Goal: Check status: Check status

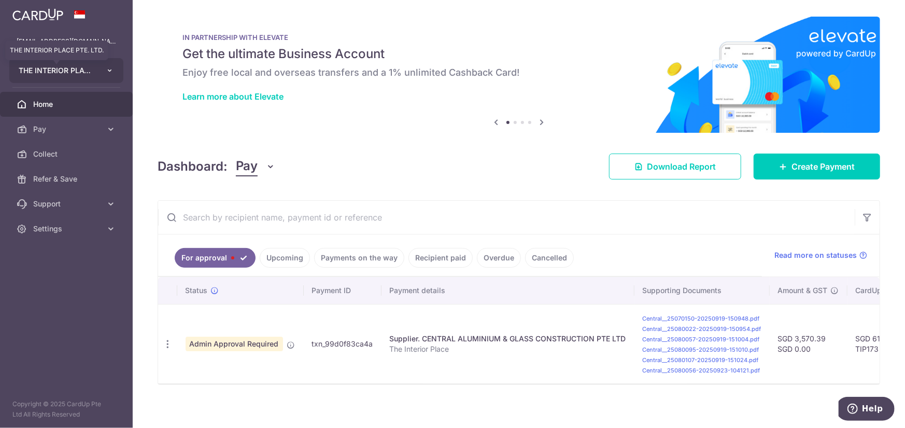
click at [65, 69] on span "THE INTERIOR PLACE PTE. LTD." at bounding box center [57, 70] width 77 height 10
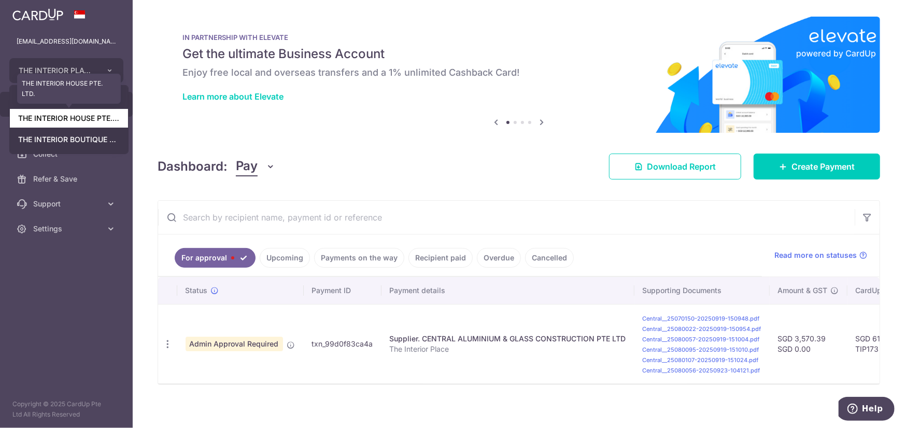
click at [55, 116] on body "[EMAIL_ADDRESS][DOMAIN_NAME] THE INTERIOR PLACE PTE. LTD. THE INTERIOR PLACE PT…" at bounding box center [452, 214] width 905 height 428
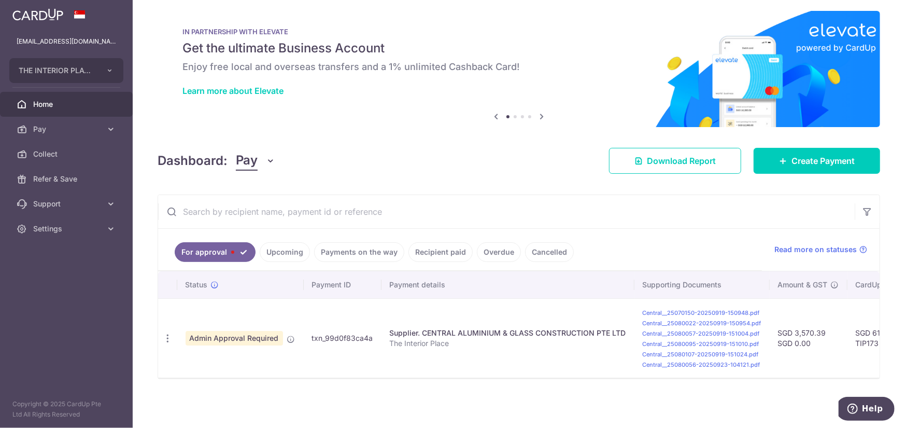
scroll to position [10, 0]
click at [432, 246] on link "Recipient paid" at bounding box center [440, 252] width 64 height 20
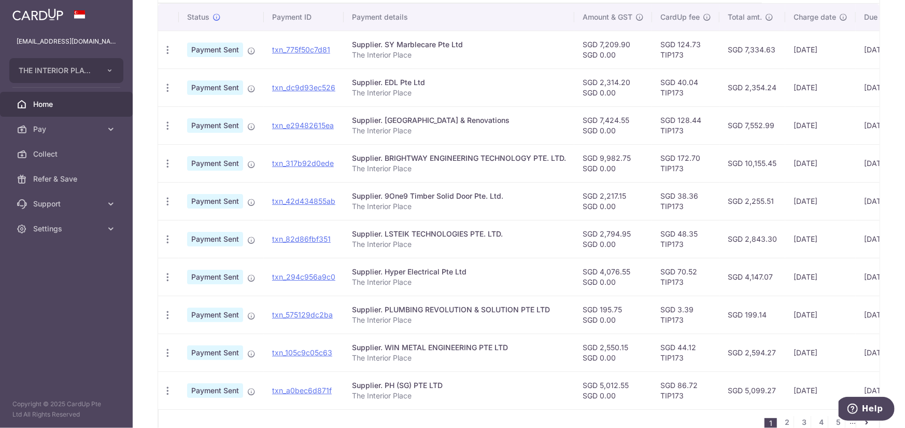
scroll to position [333, 0]
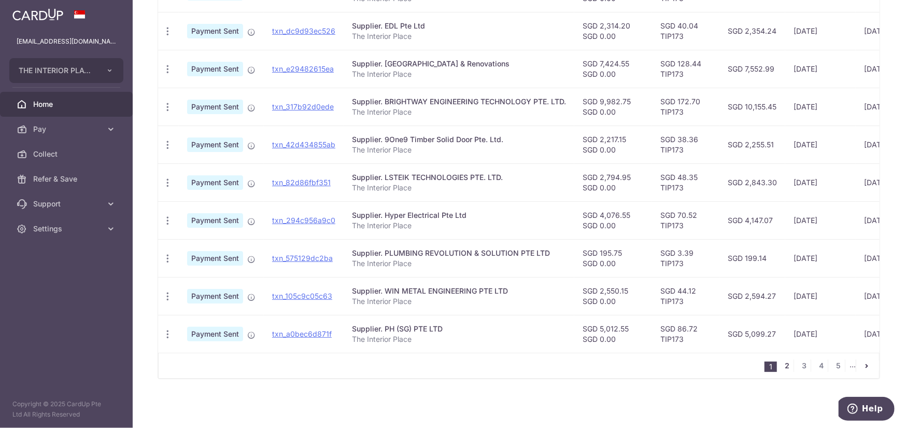
click at [787, 368] on link "2" at bounding box center [787, 365] width 12 height 12
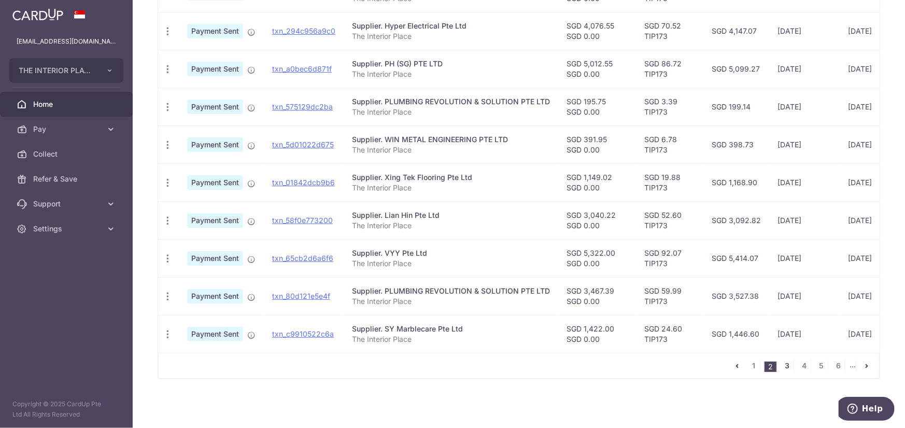
click at [783, 367] on link "3" at bounding box center [787, 365] width 12 height 12
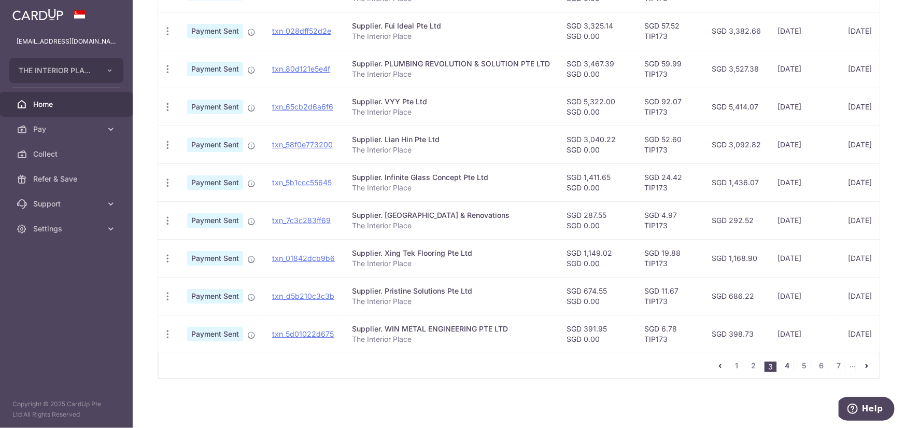
click at [783, 364] on link "4" at bounding box center [787, 365] width 12 height 12
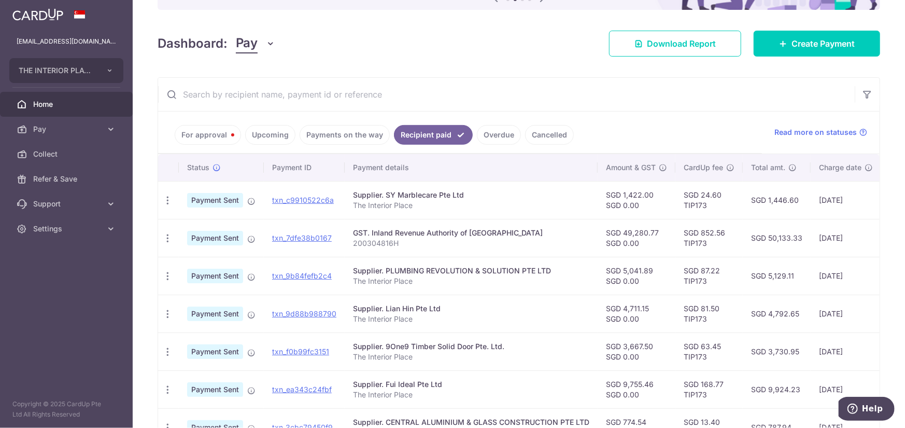
scroll to position [22, 0]
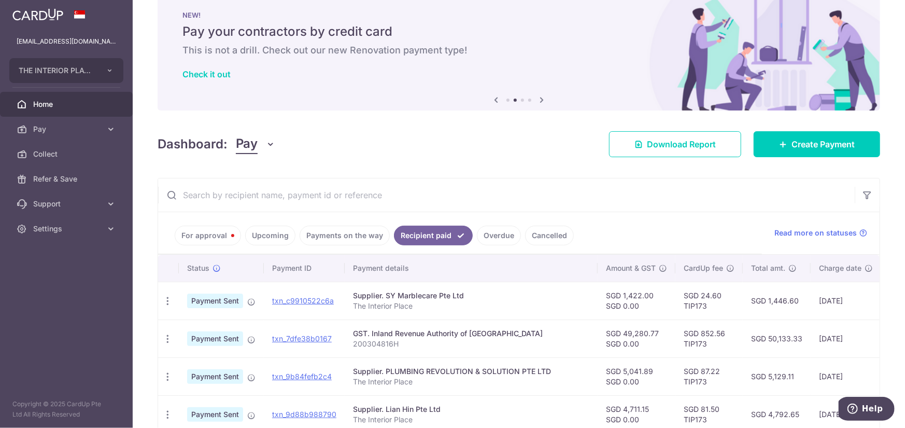
click at [255, 196] on input "text" at bounding box center [506, 194] width 697 height 33
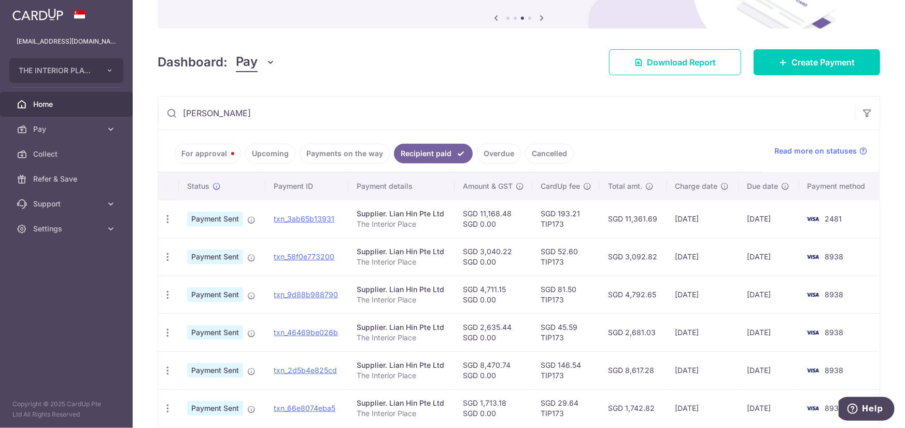
scroll to position [190, 0]
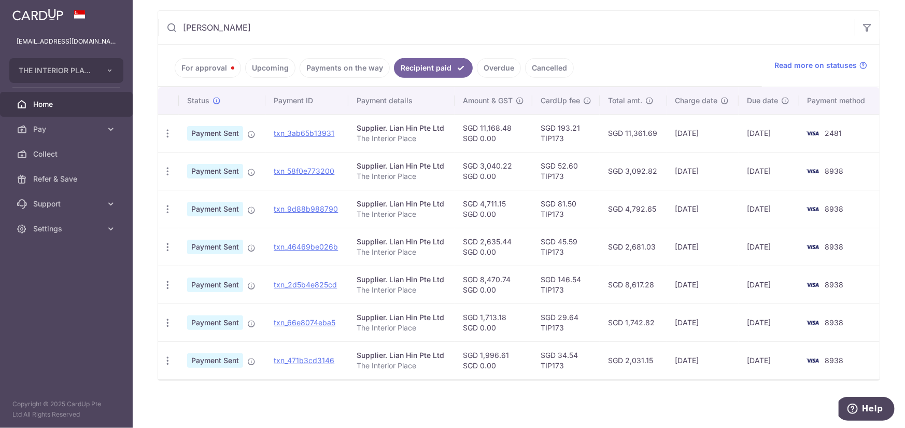
type input "[PERSON_NAME]"
click at [54, 72] on span "THE INTERIOR PLACE PTE. LTD." at bounding box center [57, 70] width 77 height 10
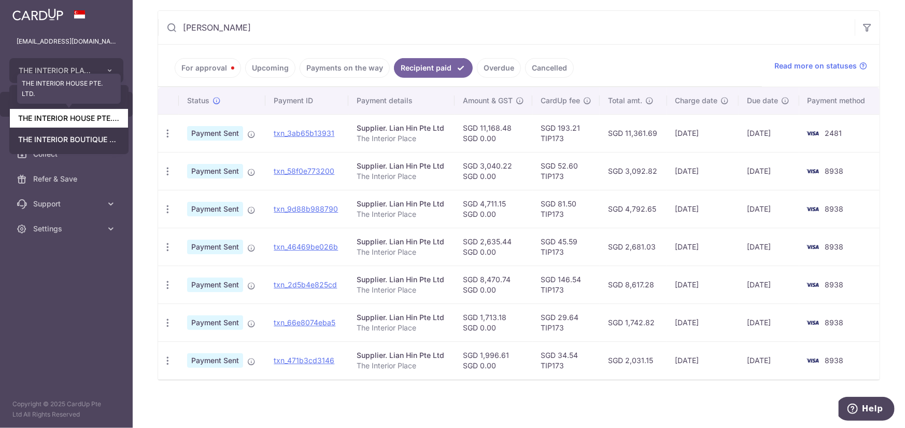
click at [56, 114] on link "THE INTERIOR HOUSE PTE. LTD." at bounding box center [69, 118] width 118 height 19
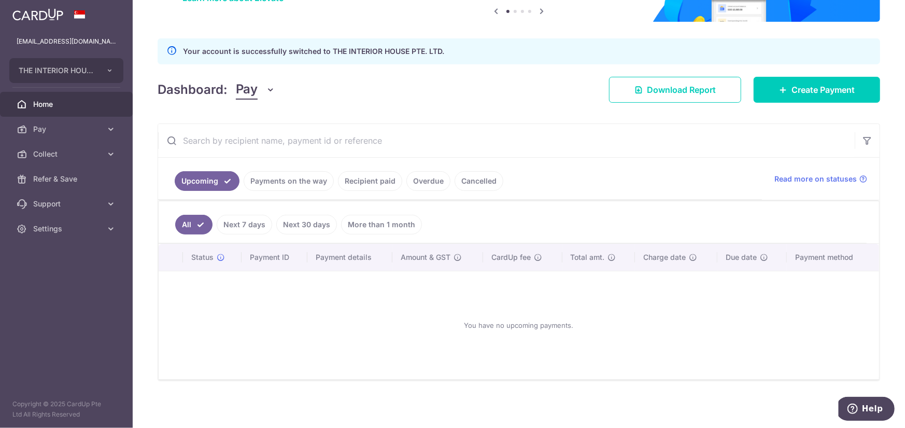
scroll to position [99, 0]
click at [276, 135] on input "text" at bounding box center [506, 139] width 697 height 33
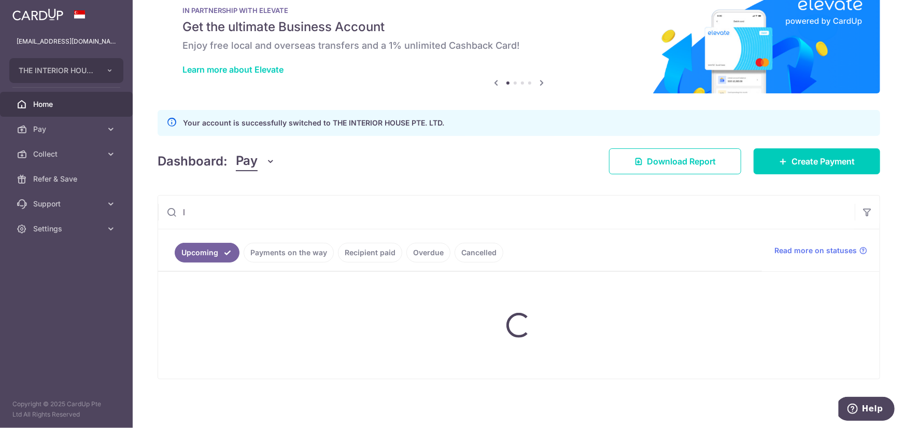
scroll to position [26, 0]
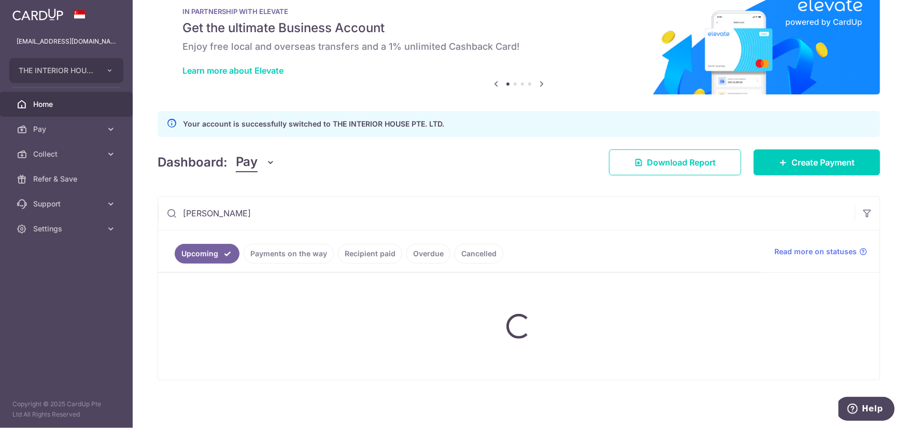
type input "[PERSON_NAME]"
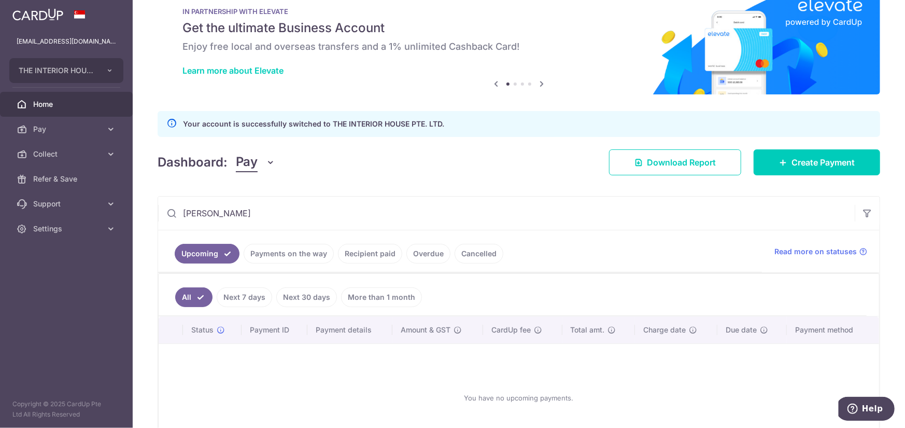
scroll to position [99, 0]
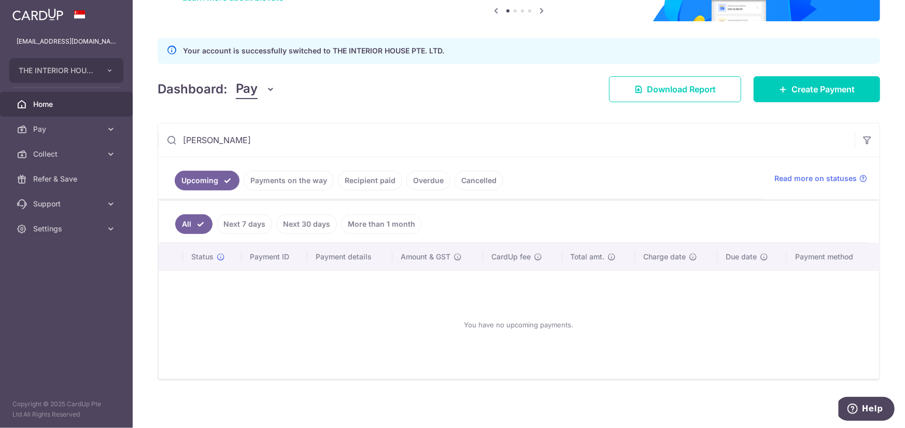
click at [370, 175] on link "Recipient paid" at bounding box center [370, 181] width 64 height 20
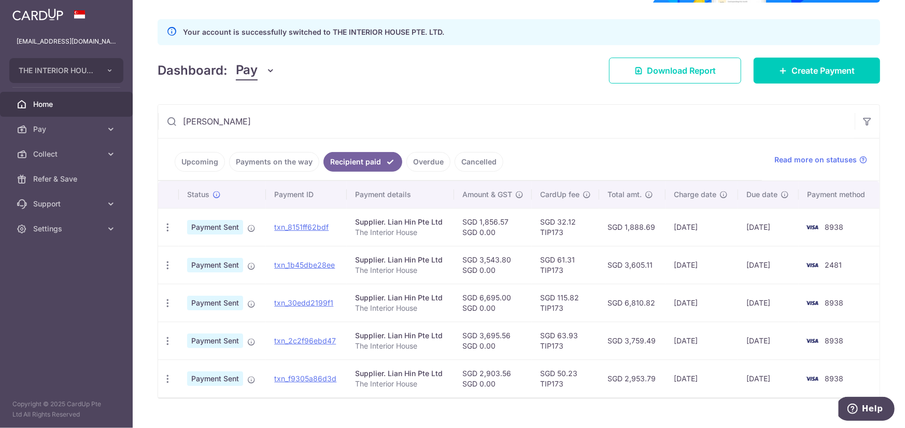
scroll to position [136, 0]
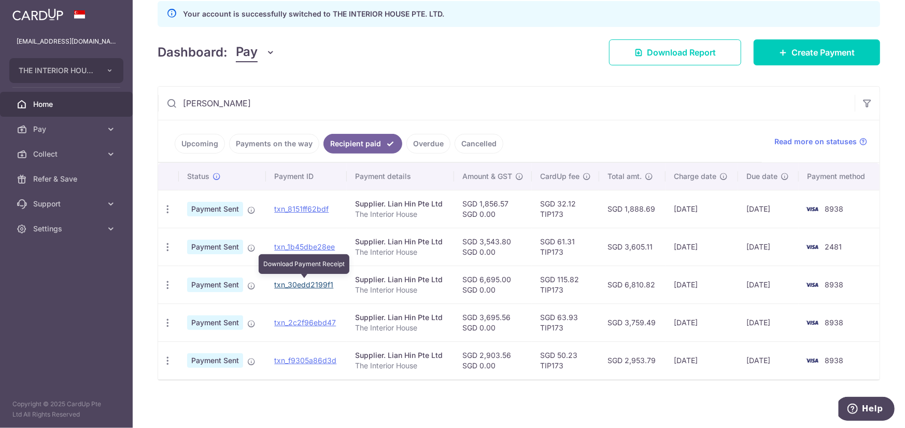
click at [313, 283] on link "txn_30edd2199f1" at bounding box center [303, 284] width 59 height 9
click at [77, 72] on span "THE INTERIOR HOUSE PTE. LTD." at bounding box center [57, 70] width 77 height 10
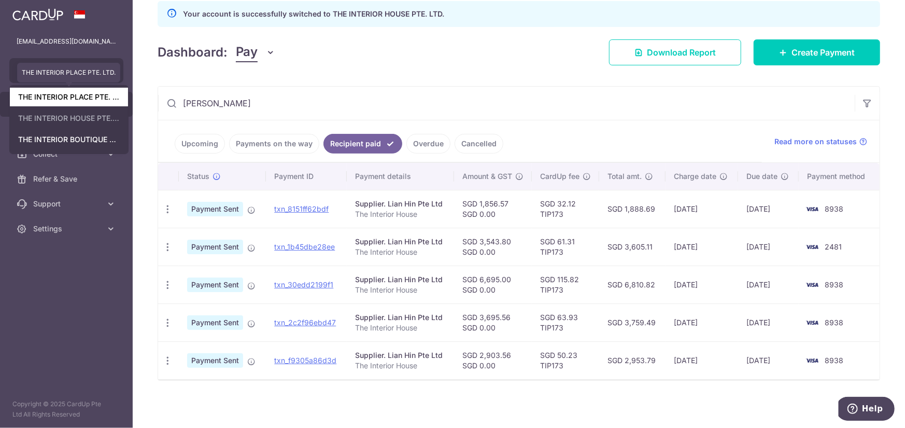
click at [74, 100] on link "THE INTERIOR PLACE PTE. LTD." at bounding box center [69, 97] width 118 height 19
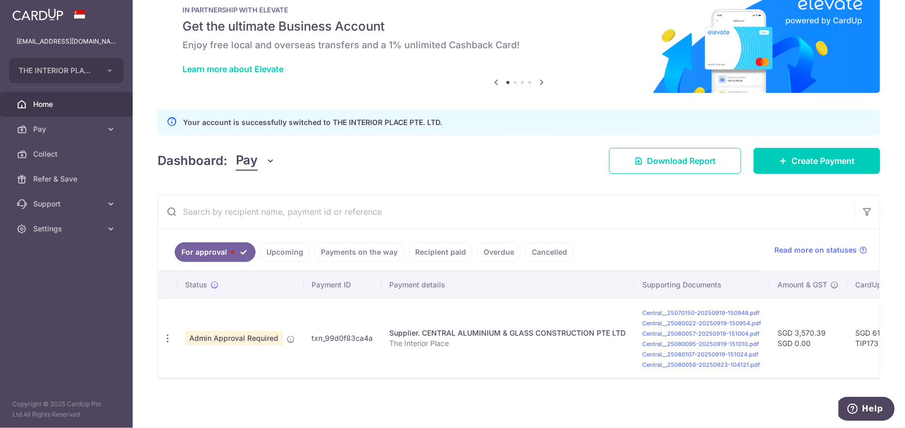
scroll to position [0, 0]
click at [414, 250] on link "Recipient paid" at bounding box center [440, 252] width 64 height 20
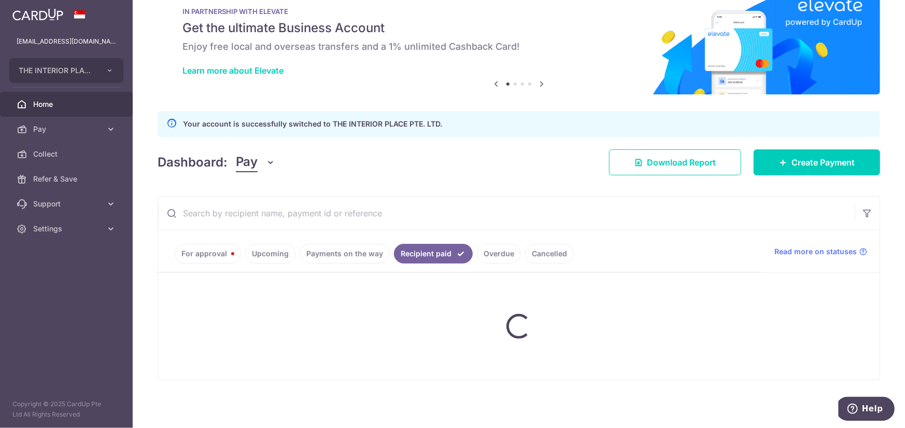
scroll to position [31, 0]
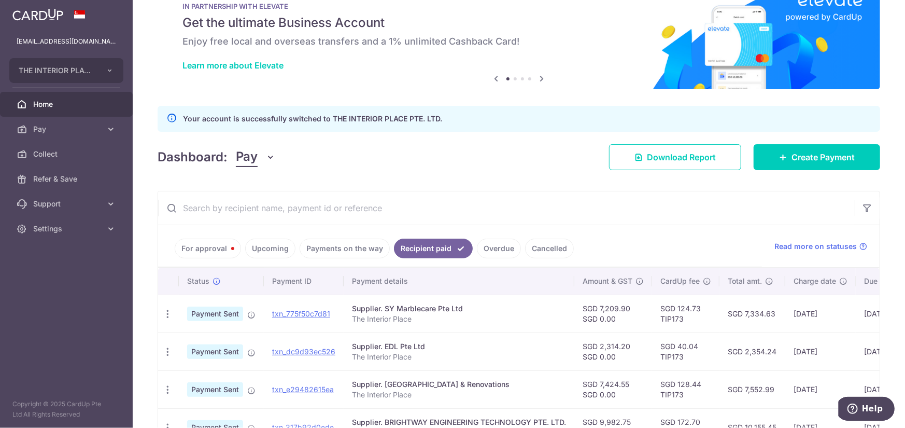
click at [241, 201] on input "text" at bounding box center [506, 207] width 697 height 33
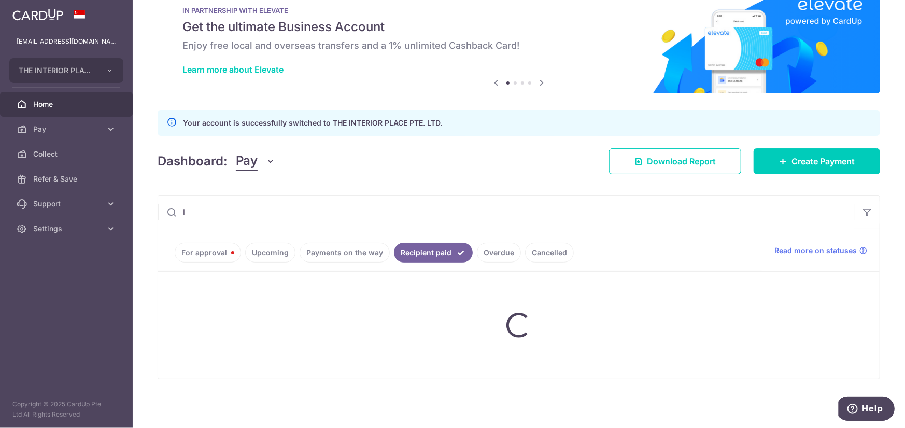
scroll to position [26, 0]
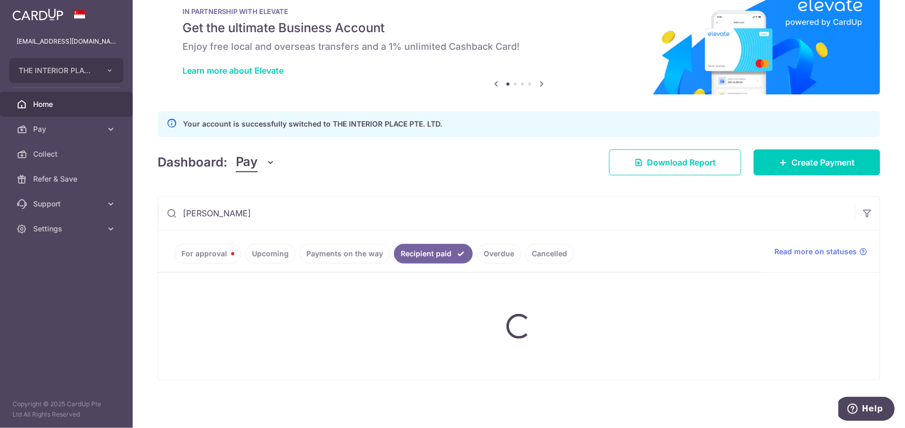
type input "[PERSON_NAME]"
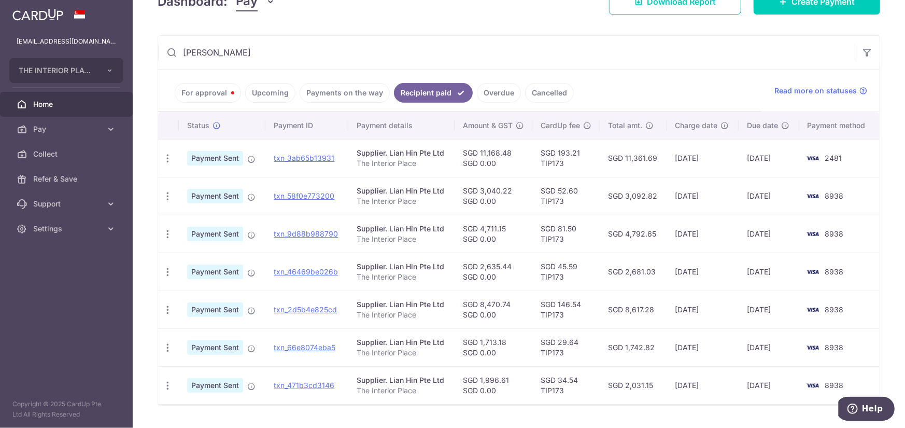
scroll to position [211, 0]
